Goal: Information Seeking & Learning: Learn about a topic

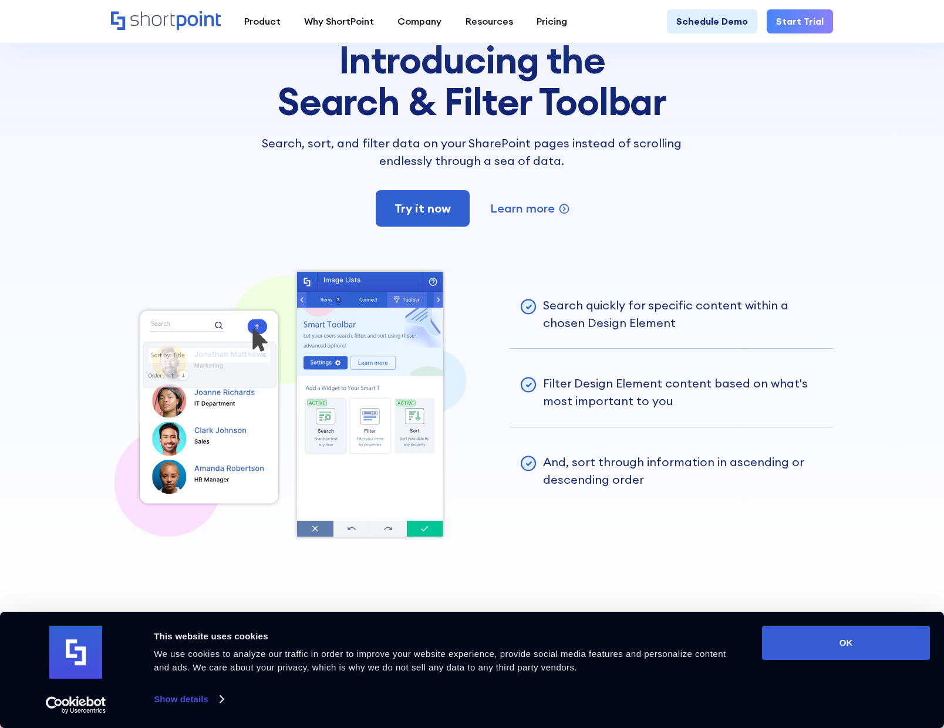
scroll to position [2268, 0]
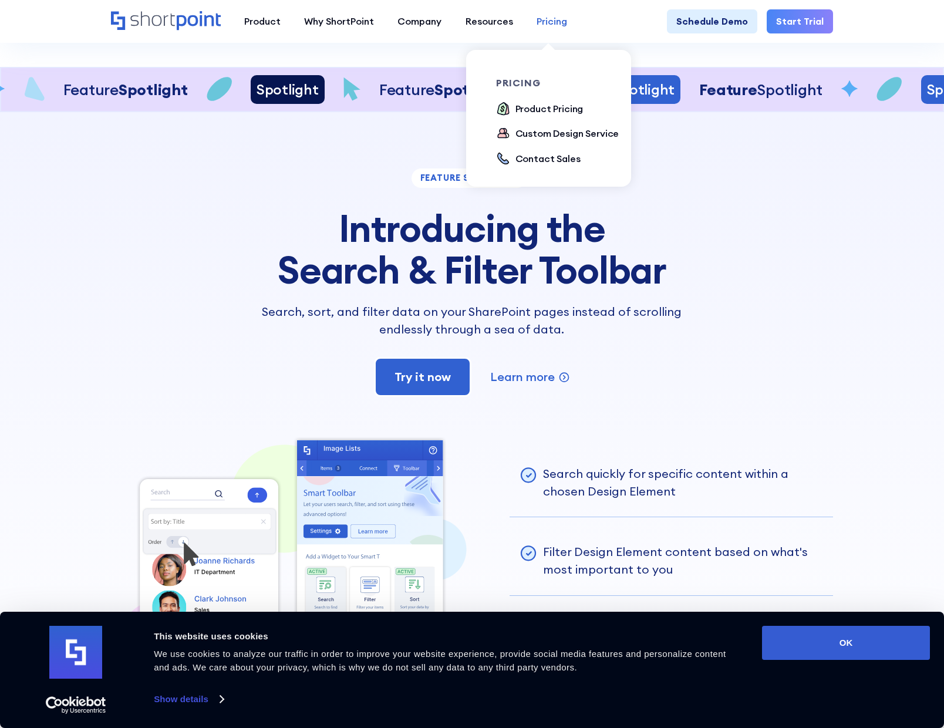
click at [547, 21] on div "Pricing" at bounding box center [552, 21] width 31 height 14
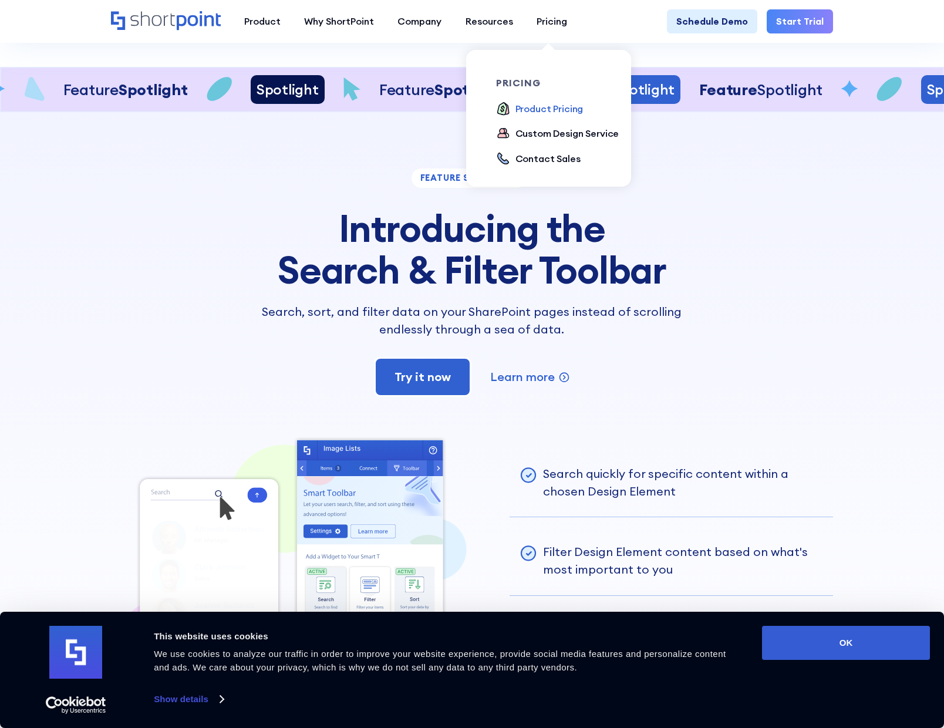
click at [541, 109] on div "Product Pricing" at bounding box center [550, 109] width 68 height 14
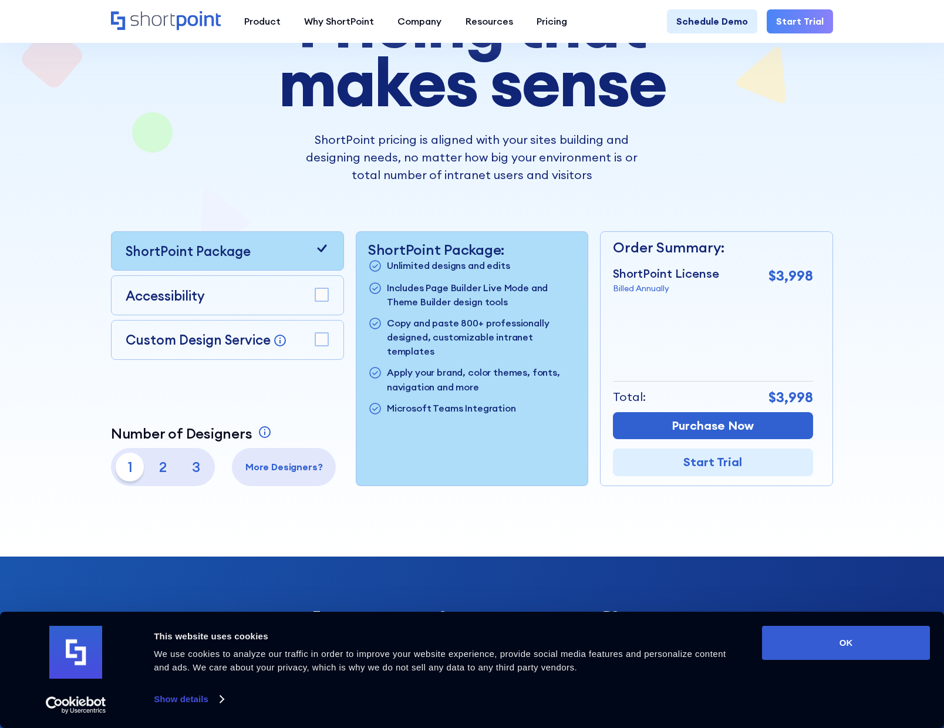
scroll to position [150, 0]
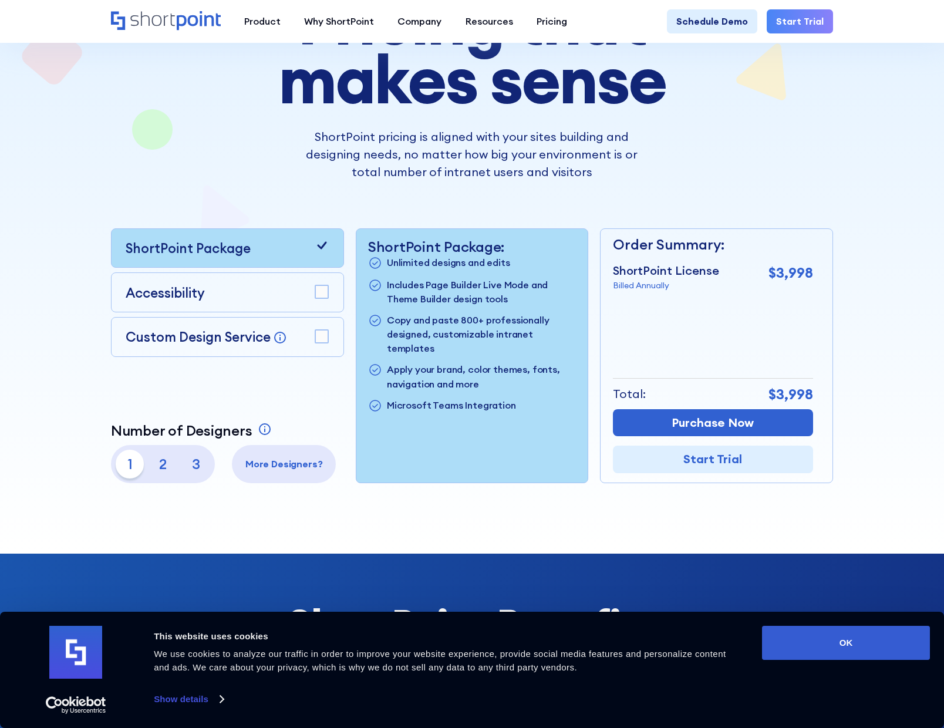
click at [164, 463] on p "2" at bounding box center [163, 464] width 28 height 28
click at [133, 464] on p "1" at bounding box center [130, 464] width 28 height 28
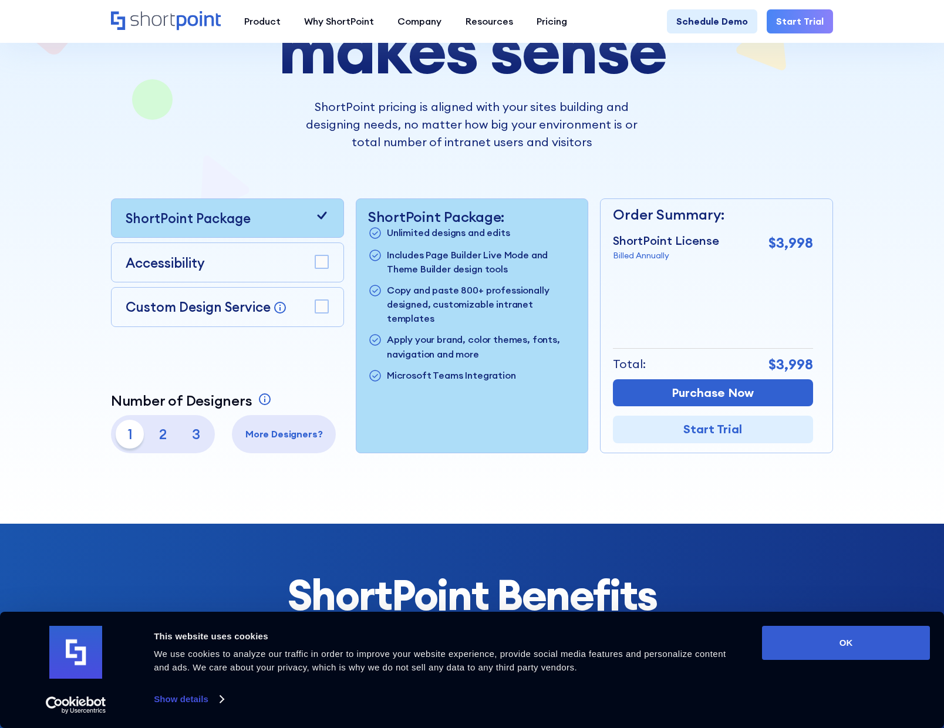
scroll to position [179, 0]
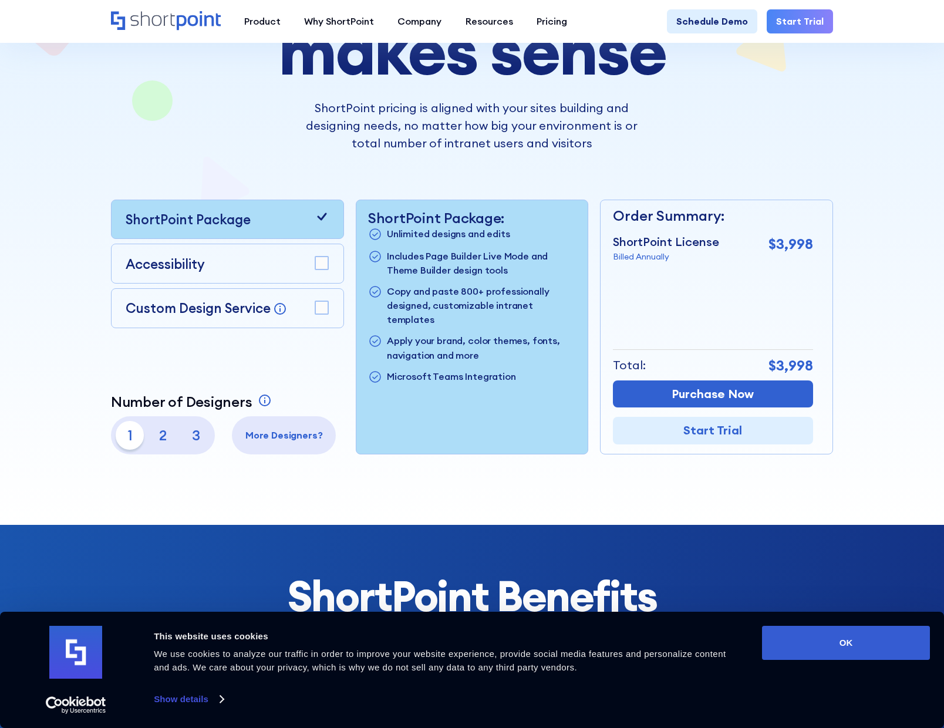
click at [245, 266] on div "Accessibility" at bounding box center [227, 264] width 203 height 20
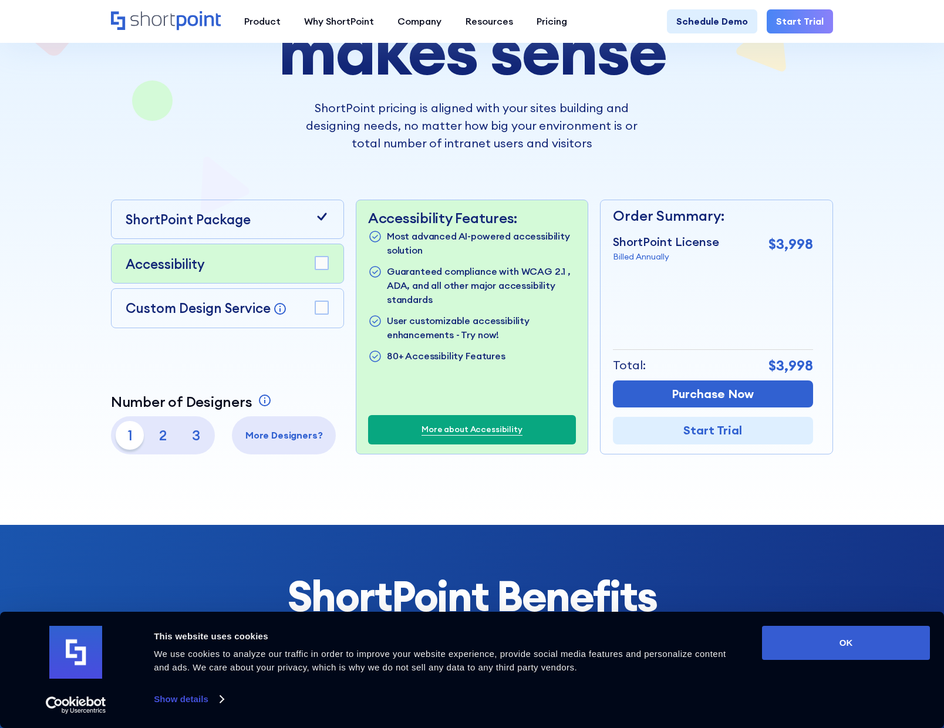
click at [323, 265] on rect at bounding box center [321, 263] width 13 height 13
click at [325, 263] on icon at bounding box center [322, 264] width 9 height 8
click at [323, 262] on rect at bounding box center [321, 263] width 13 height 13
click at [321, 309] on rect at bounding box center [321, 307] width 13 height 13
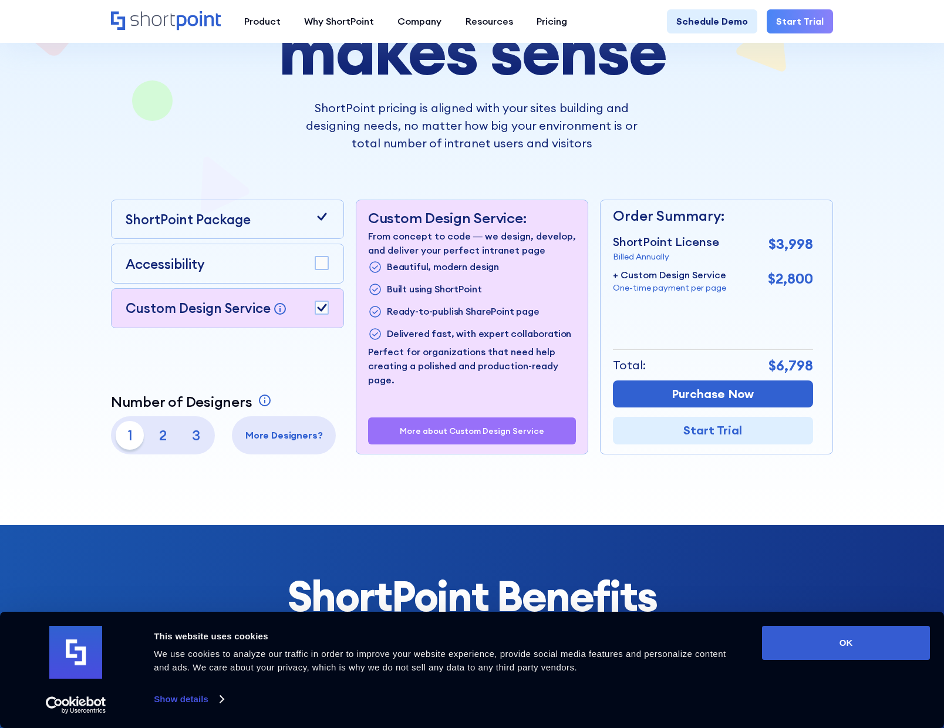
click at [321, 305] on rect at bounding box center [321, 307] width 13 height 13
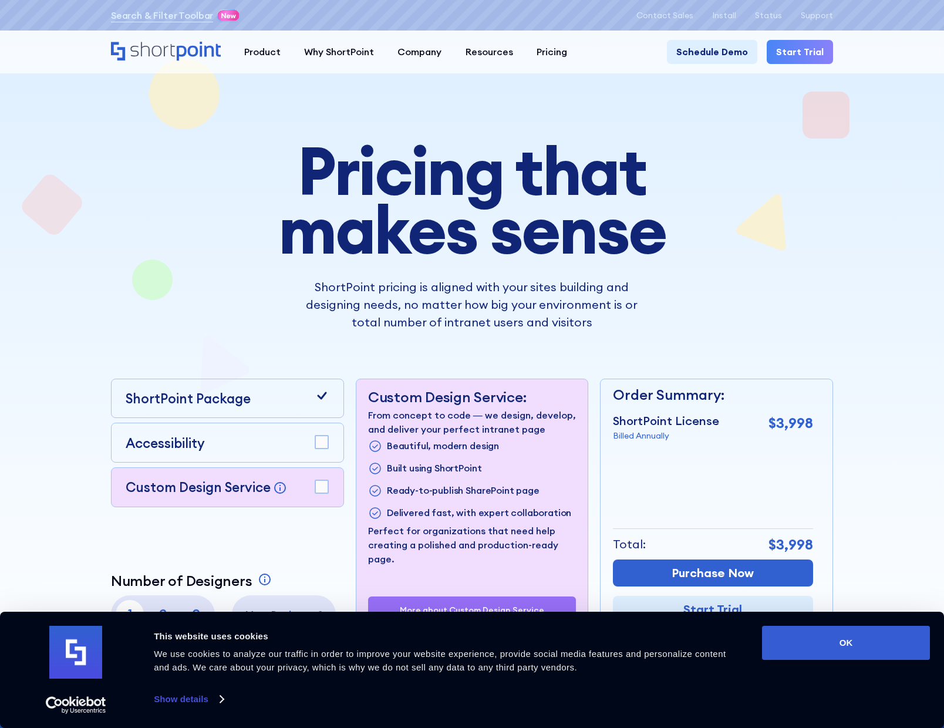
drag, startPoint x: 582, startPoint y: 320, endPoint x: 610, endPoint y: 327, distance: 29.1
click at [582, 320] on p "ShortPoint pricing is aligned with your sites building and designing needs, no …" at bounding box center [472, 304] width 354 height 53
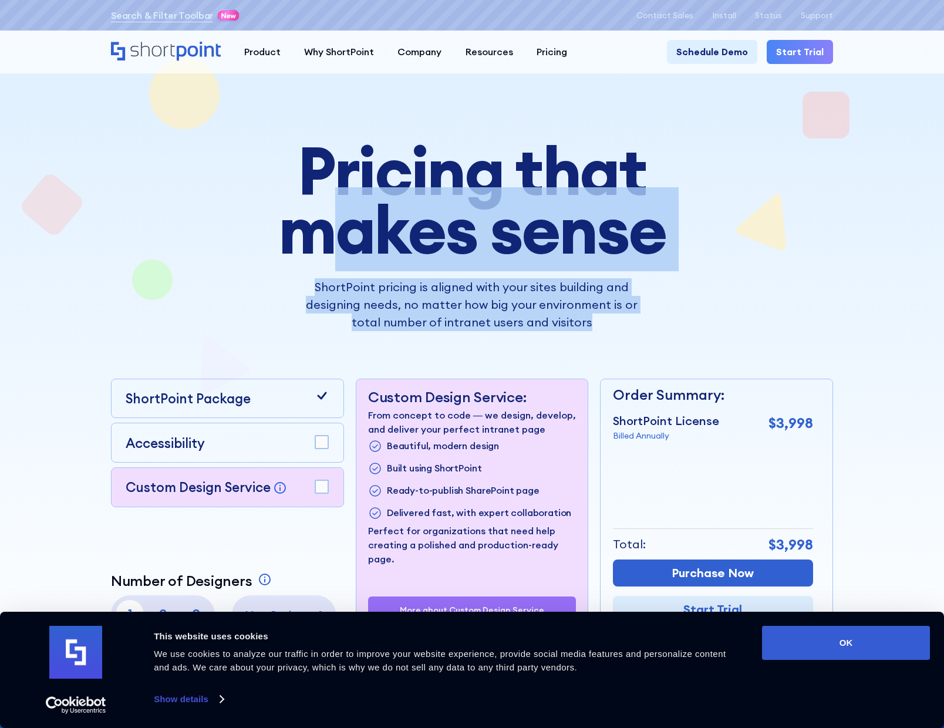
drag, startPoint x: 612, startPoint y: 326, endPoint x: 328, endPoint y: 209, distance: 307.5
click at [331, 203] on div "Pricing that makes sense ShortPoint pricing is aligned with your sites building…" at bounding box center [472, 237] width 531 height 190
drag, startPoint x: 506, startPoint y: 311, endPoint x: 537, endPoint y: 315, distance: 31.3
click at [506, 311] on p "ShortPoint pricing is aligned with your sites building and designing needs, no …" at bounding box center [472, 304] width 354 height 53
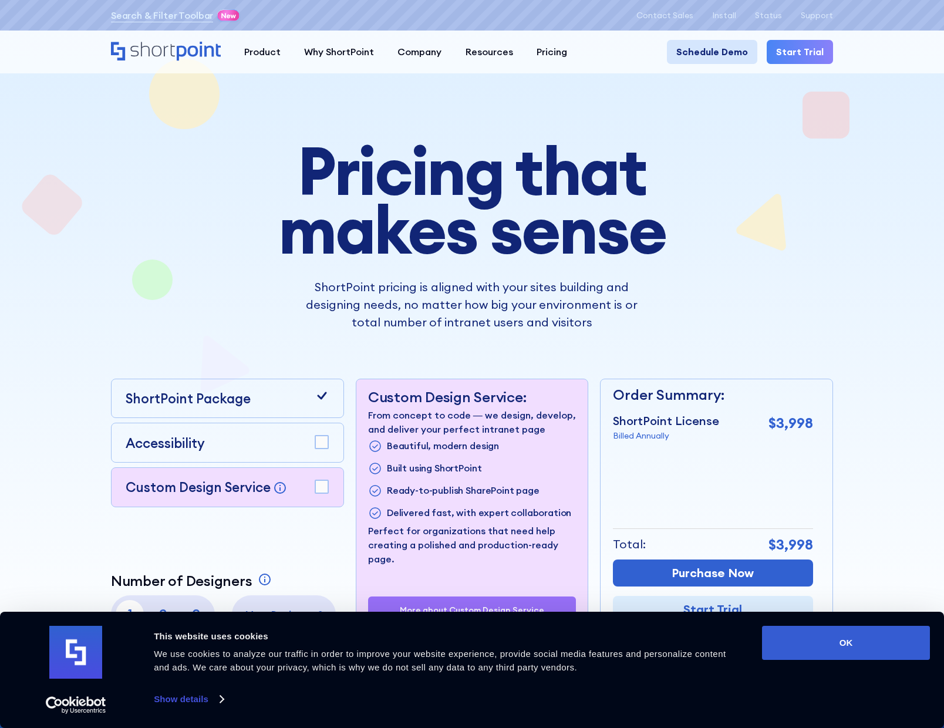
scroll to position [1, 0]
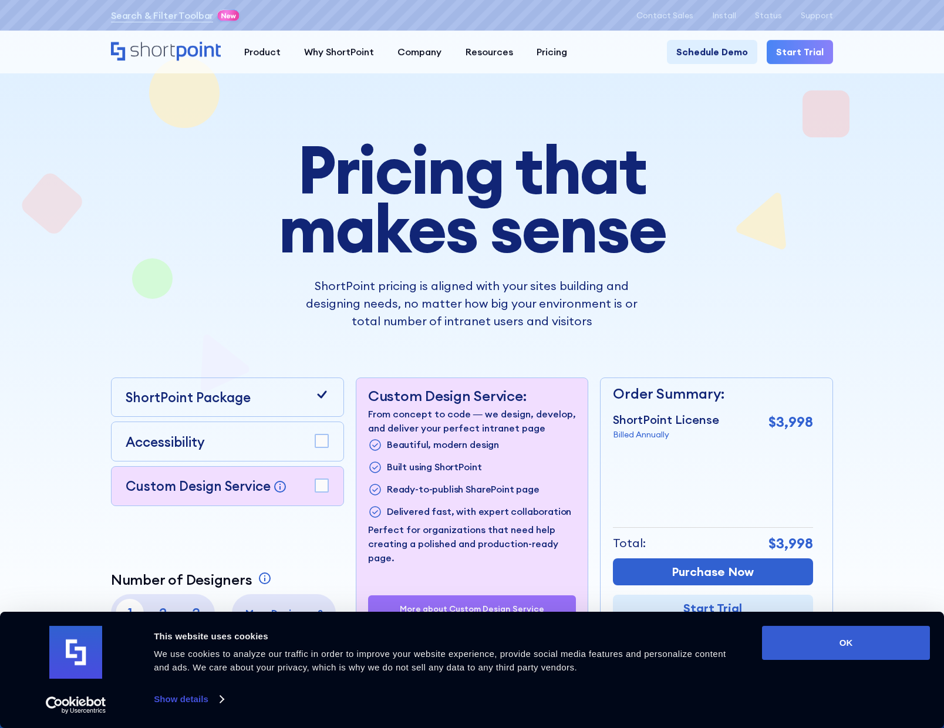
click at [187, 48] on icon "Home" at bounding box center [166, 51] width 110 height 19
